Goal: Information Seeking & Learning: Learn about a topic

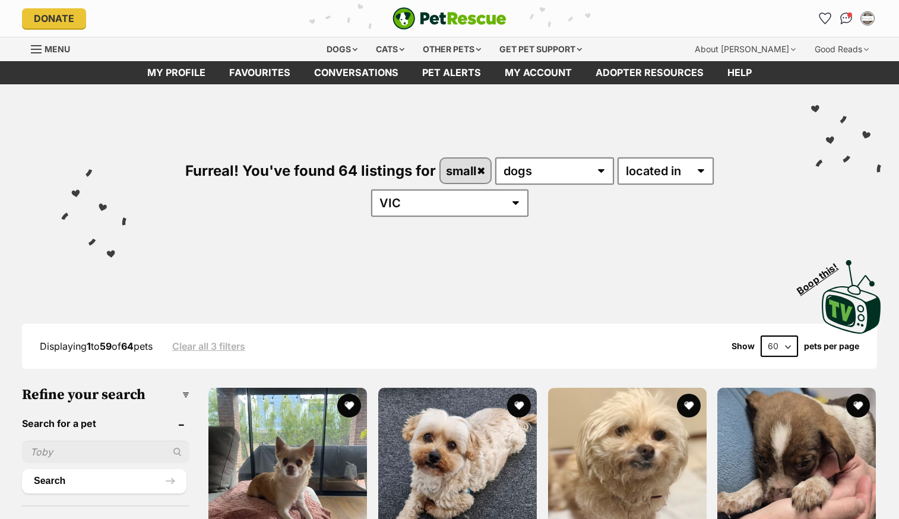
click at [595, 335] on div "Displaying 1 to 59 of 64 pets Clear all 3 filters Show 20 40 60 pets per page" at bounding box center [449, 345] width 855 height 21
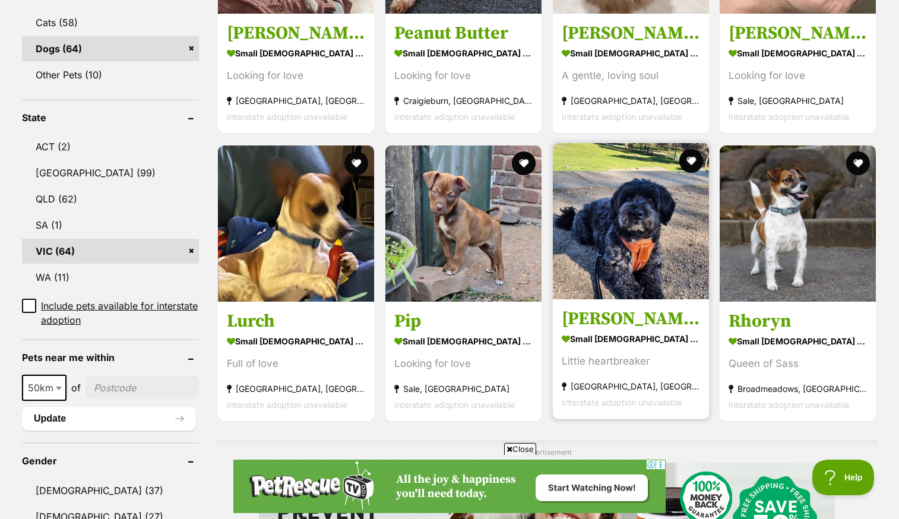
scroll to position [532, 0]
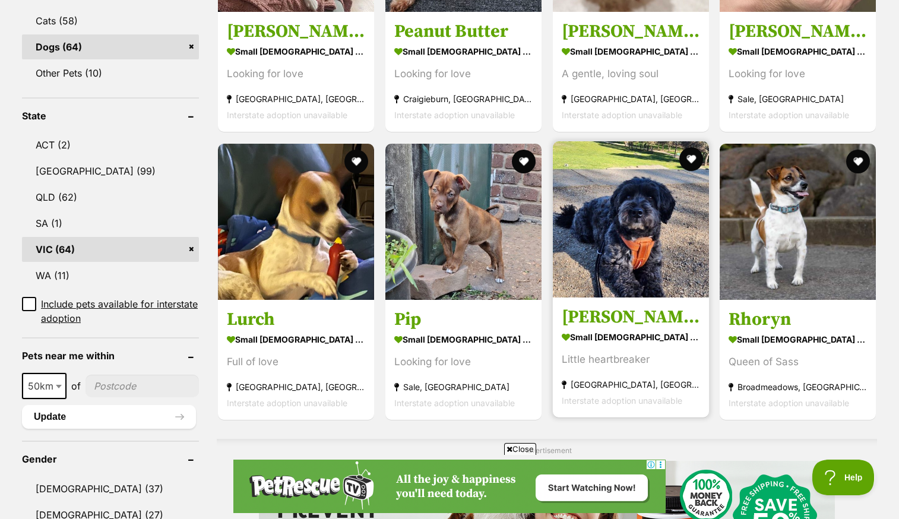
click at [631, 232] on img at bounding box center [631, 219] width 156 height 156
